Goal: Task Accomplishment & Management: Complete application form

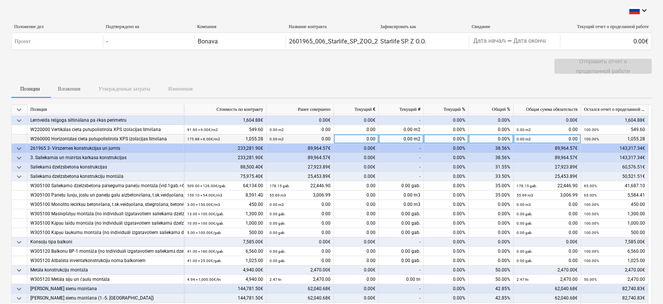
scroll to position [83, 0]
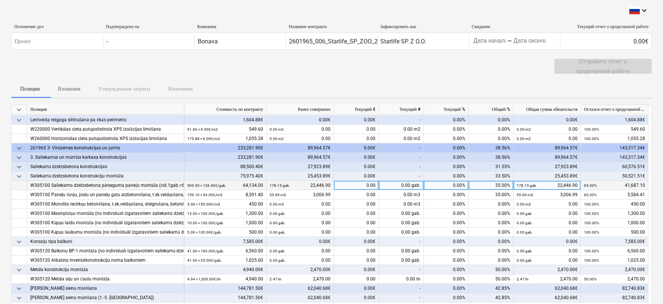
click at [449, 187] on div "0.00%" at bounding box center [446, 185] width 45 height 9
type input "35"
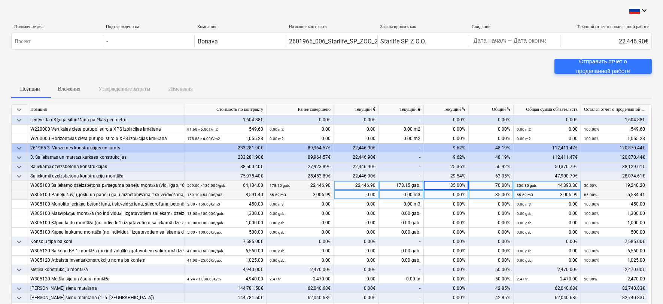
click at [448, 194] on div "0.00%" at bounding box center [446, 194] width 45 height 9
type input "35"
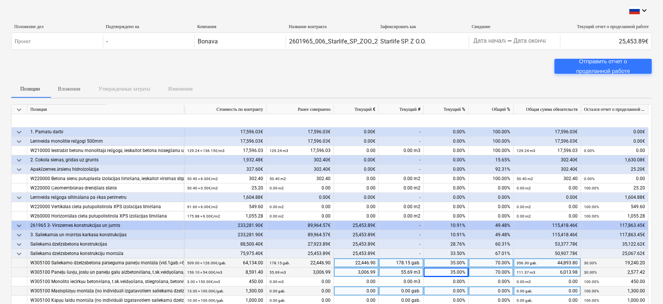
scroll to position [0, 0]
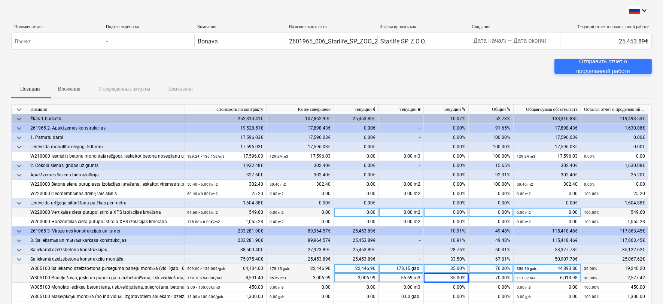
click at [448, 213] on div "0.00%" at bounding box center [446, 212] width 45 height 9
type input "100"
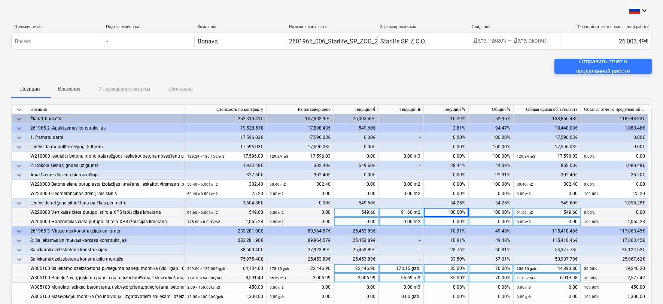
click at [442, 223] on div "0.00%" at bounding box center [446, 221] width 45 height 9
type input "100"
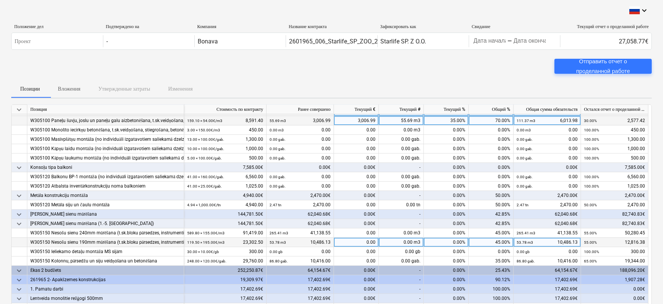
scroll to position [166, 0]
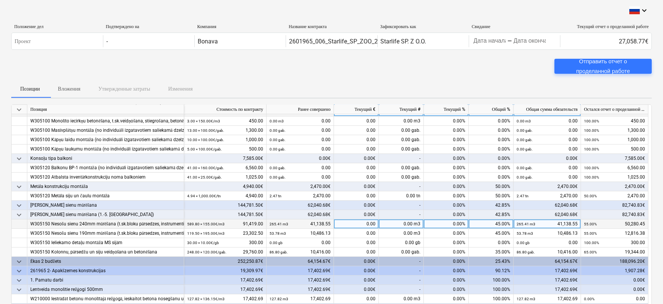
click at [450, 223] on div "0.00%" at bounding box center [446, 223] width 45 height 9
type input "18"
click at [450, 223] on div "18.00%" at bounding box center [446, 223] width 45 height 9
type input "38"
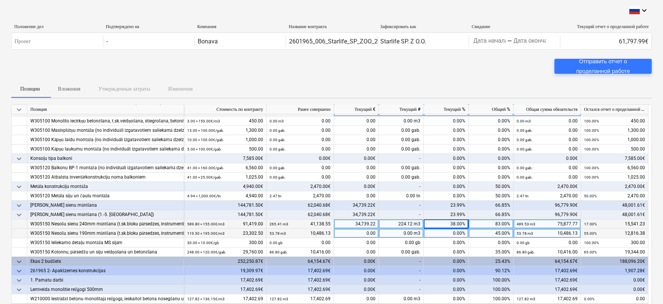
click at [449, 231] on div "0.00%" at bounding box center [446, 233] width 45 height 9
type input "38"
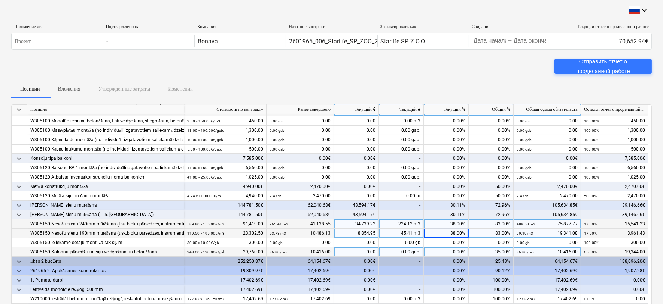
click at [451, 252] on div "0.00%" at bounding box center [446, 251] width 45 height 9
type input "35"
click at [451, 253] on div "35.00%" at bounding box center [446, 251] width 45 height 9
type input "50"
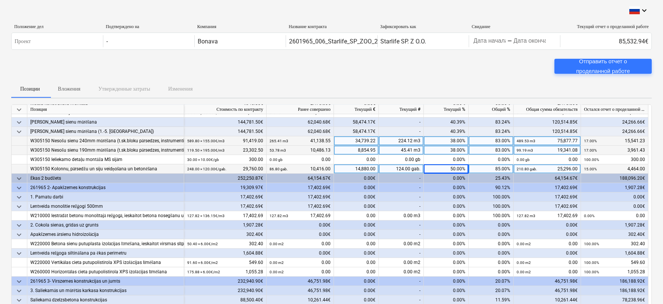
scroll to position [291, 0]
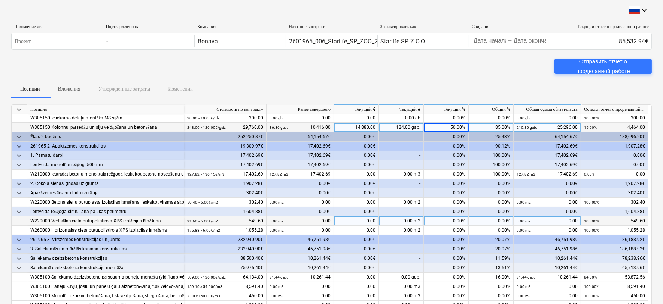
click at [445, 221] on div "0.00%" at bounding box center [446, 220] width 45 height 9
type input "100"
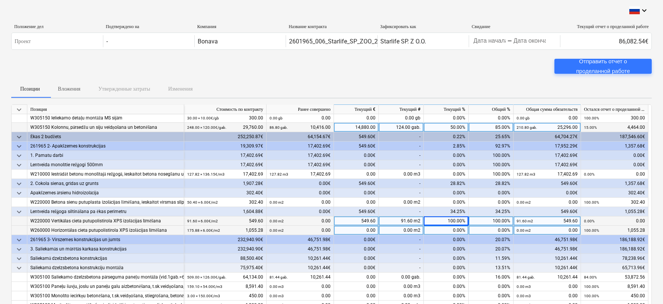
click at [448, 229] on div "0.00%" at bounding box center [446, 230] width 45 height 9
type input "100"
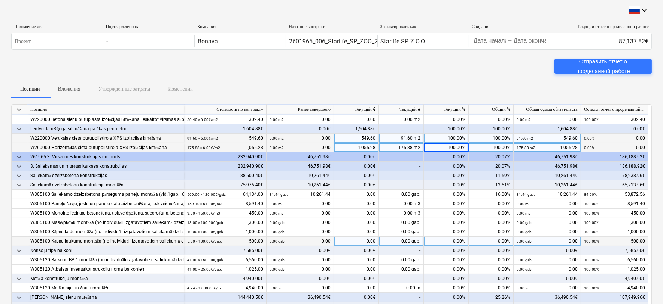
scroll to position [374, 0]
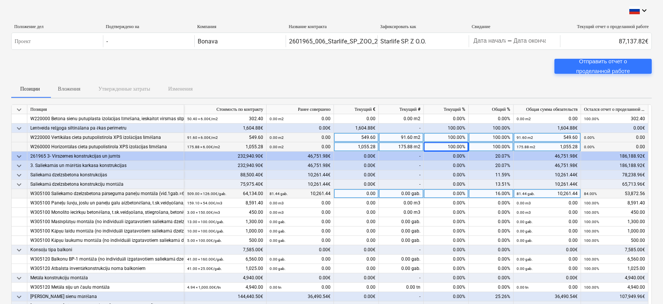
click at [450, 194] on div "0.00%" at bounding box center [446, 193] width 45 height 9
type input "34"
type input "50"
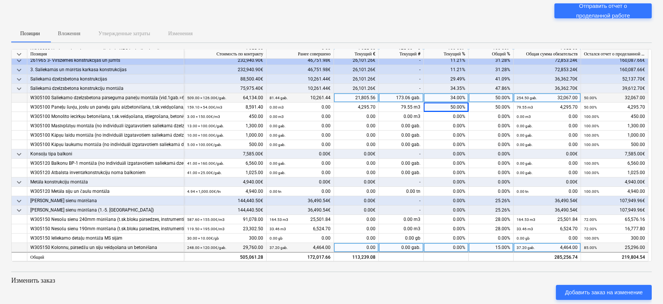
scroll to position [68, 0]
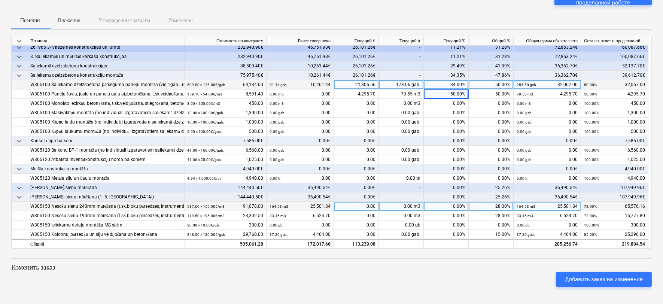
click at [454, 207] on div "0.00%" at bounding box center [446, 206] width 45 height 9
type input "2"
type input "30"
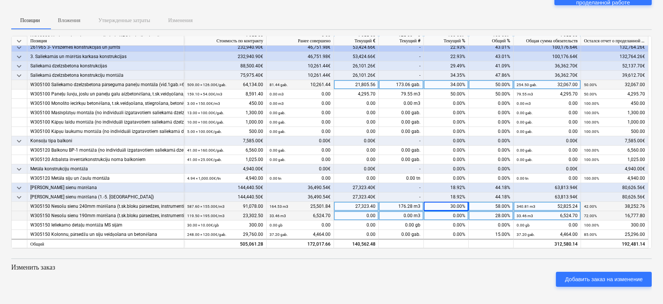
click at [455, 213] on div "0.00%" at bounding box center [446, 215] width 45 height 9
type input "30"
click at [456, 207] on div "30.00%" at bounding box center [446, 206] width 45 height 9
type input "35"
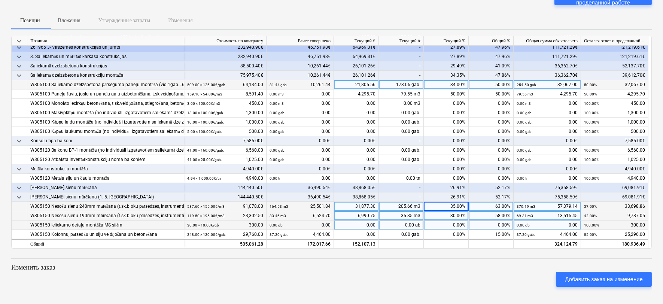
click at [456, 220] on div "0.00%" at bounding box center [446, 224] width 45 height 9
click at [453, 210] on div "35.00%" at bounding box center [446, 206] width 45 height 9
click at [452, 217] on div "30.00%" at bounding box center [446, 215] width 45 height 9
type input "35"
click at [455, 206] on div "35.00%" at bounding box center [446, 206] width 45 height 9
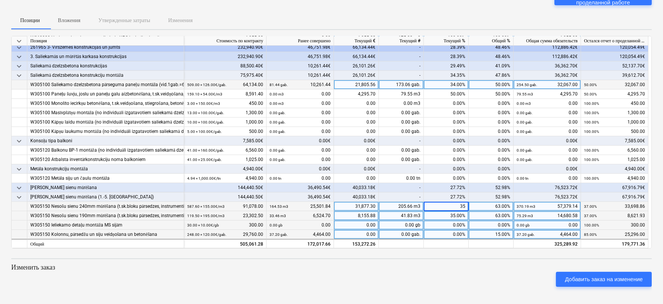
click at [448, 231] on div "0.00%" at bounding box center [446, 234] width 45 height 9
type input "35"
click at [442, 236] on div "35.00%" at bounding box center [446, 234] width 45 height 9
click at [481, 260] on div "keyboard_arrow_down Позиция Стоимость по контракту Ранее совершено Текущий € Те…" at bounding box center [331, 164] width 640 height 257
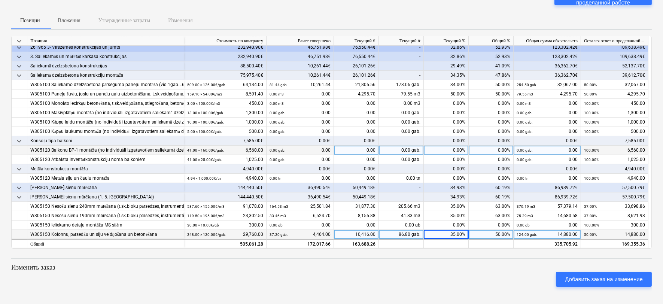
click at [450, 149] on div "0.00%" at bounding box center [446, 150] width 45 height 9
type input "20"
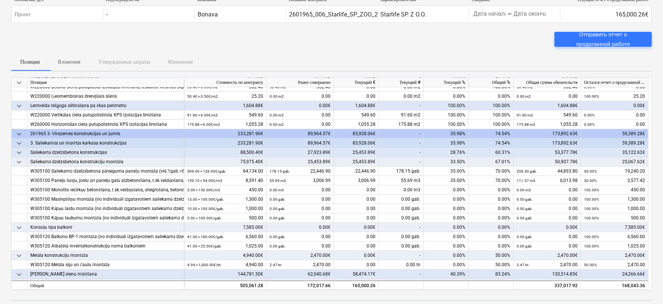
scroll to position [83, 0]
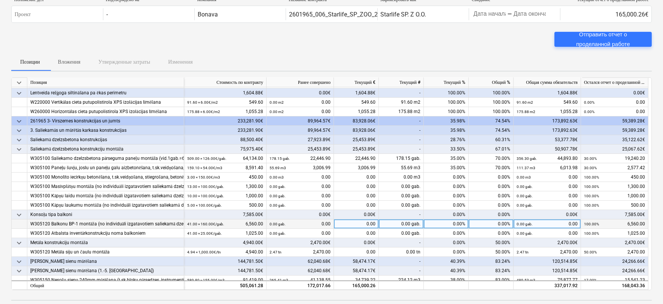
click at [451, 224] on div "0.00%" at bounding box center [446, 223] width 45 height 9
type input "50"
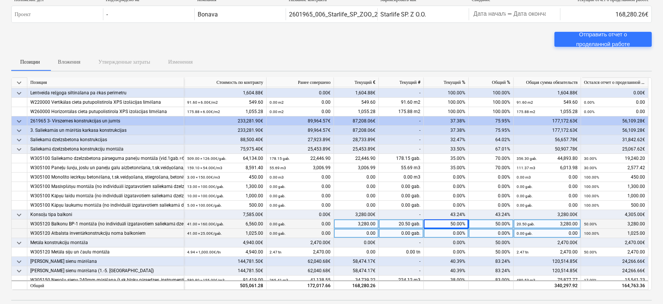
click at [456, 233] on div "0.00%" at bounding box center [446, 233] width 45 height 9
type input "50"
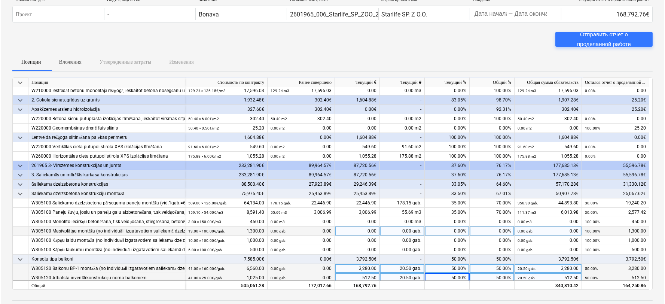
scroll to position [0, 0]
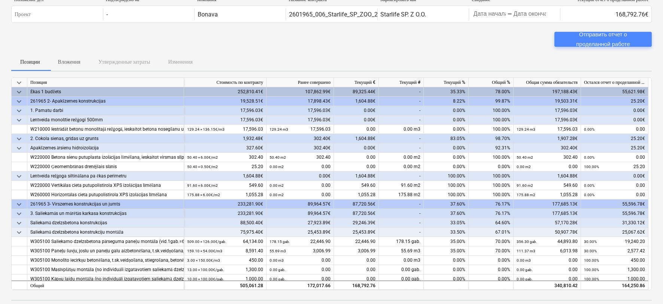
click at [613, 40] on div "Отправить отчет о проделанной работе" at bounding box center [602, 40] width 79 height 20
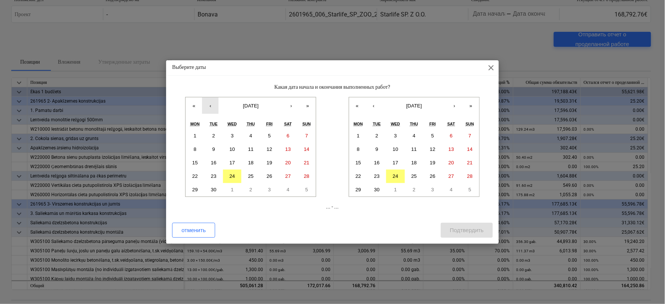
click at [212, 107] on button "‹" at bounding box center [210, 105] width 16 height 16
click at [248, 174] on abbr "21" at bounding box center [251, 176] width 6 height 6
click at [354, 177] on button "22" at bounding box center [358, 176] width 19 height 13
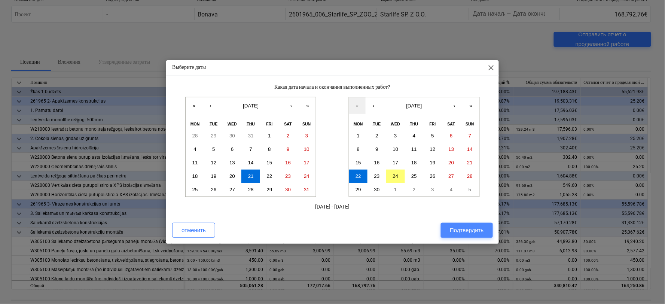
click at [469, 232] on div "Подтвердить" at bounding box center [467, 230] width 34 height 10
